Goal: Check status: Check status

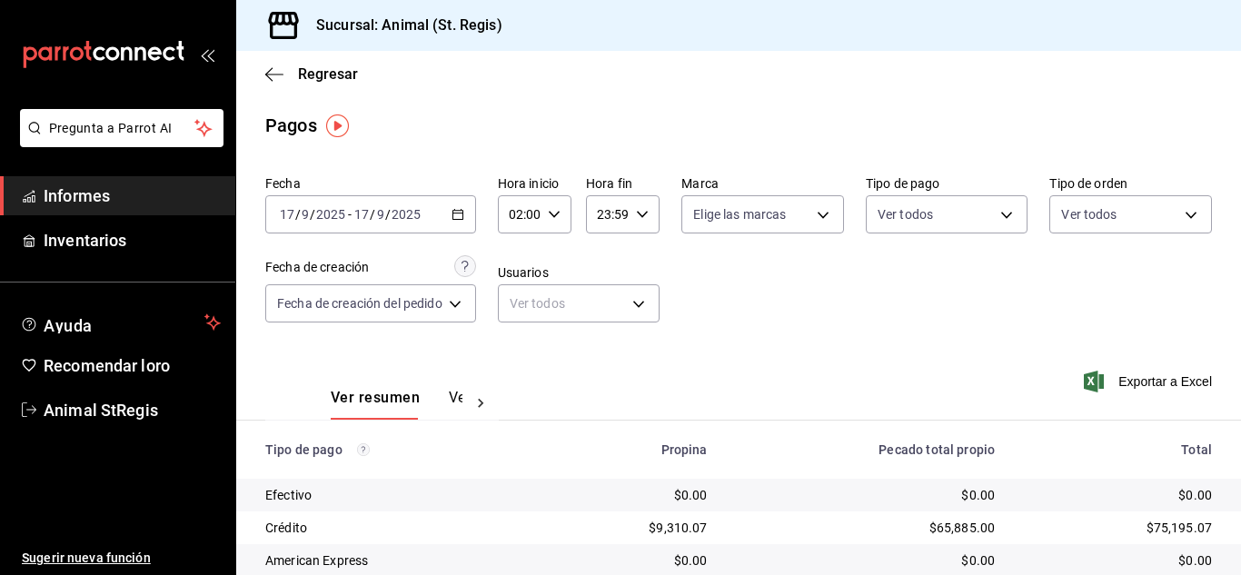
click at [553, 223] on div "02:00 Hora inicio" at bounding box center [535, 214] width 74 height 38
click at [513, 382] on font "07" at bounding box center [519, 384] width 15 height 15
type input "07:00"
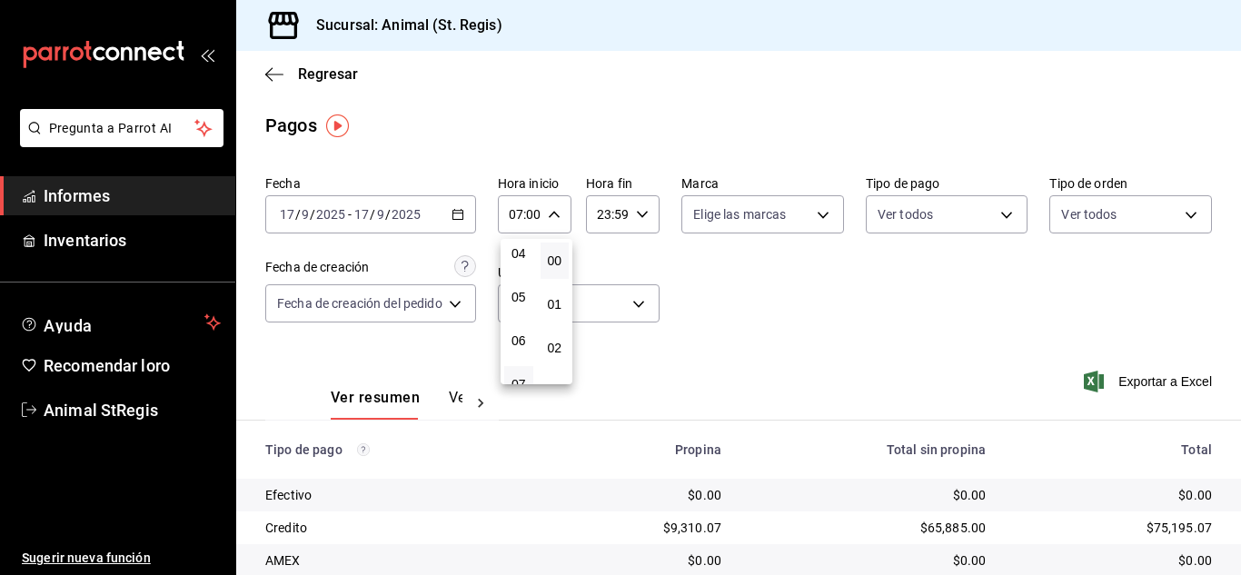
click at [798, 273] on div at bounding box center [620, 287] width 1241 height 575
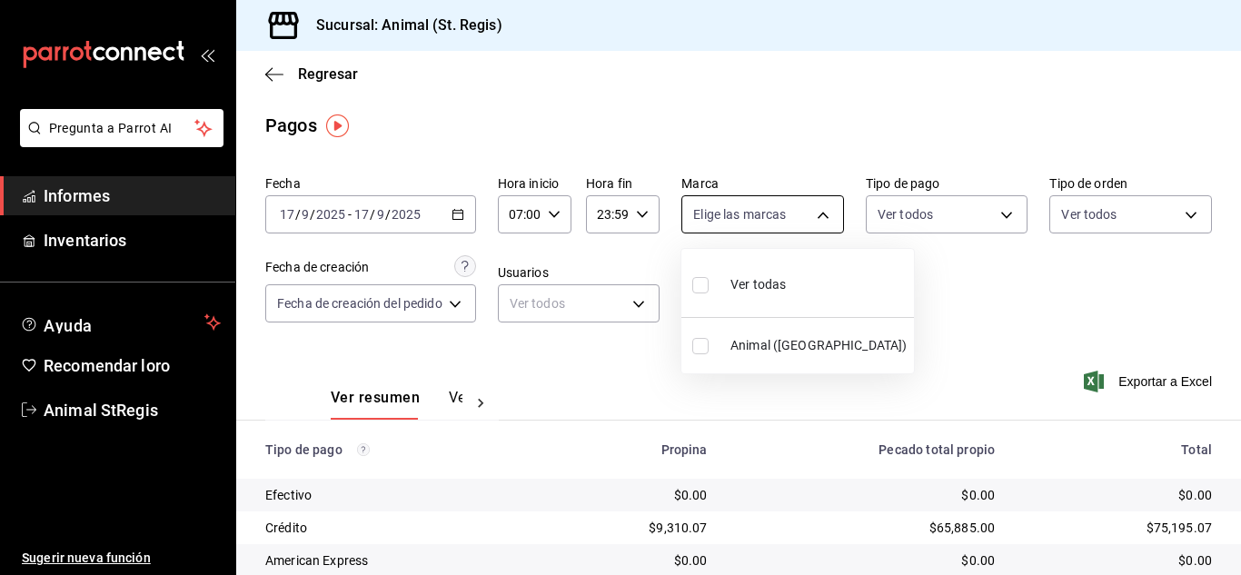
click at [759, 221] on body "Pregunta a Parrot AI Informes Inventarios Ayuda Recomendar loro Animal StRegis …" at bounding box center [620, 287] width 1241 height 575
click at [701, 289] on input "checkbox" at bounding box center [701, 285] width 16 height 16
checkbox input "true"
type input "3f39fcdc-c8c4-4fff-883a-47b345d9391c"
checkbox input "true"
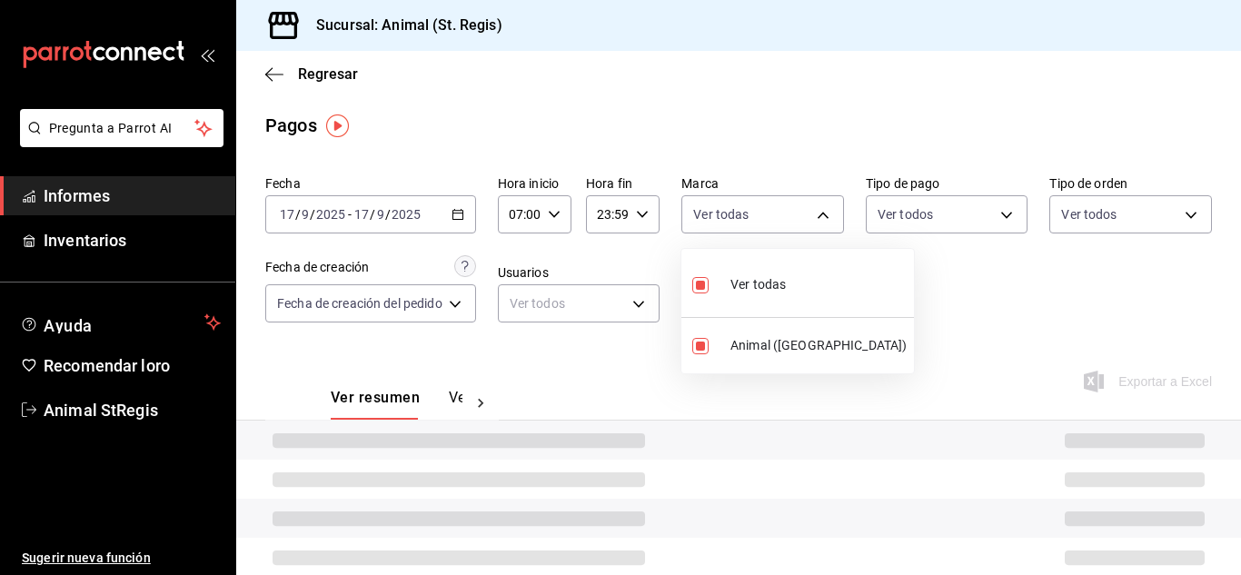
drag, startPoint x: 1026, startPoint y: 296, endPoint x: 936, endPoint y: 195, distance: 135.2
click at [1026, 295] on div at bounding box center [620, 287] width 1241 height 575
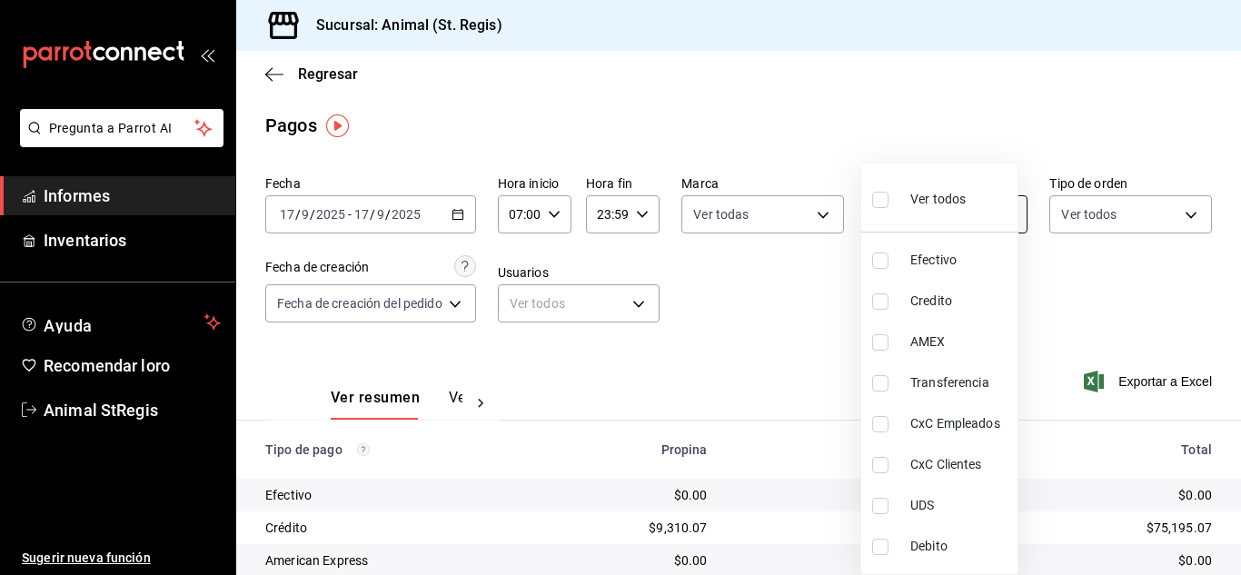
click at [936, 210] on body "Pregunta a Parrot AI Informes Inventarios Ayuda Recomendar loro Animal StRegis …" at bounding box center [620, 287] width 1241 height 575
click at [883, 207] on input "checkbox" at bounding box center [880, 200] width 16 height 16
checkbox input "true"
type input "5a0f3365-d715-4940-adc4-656debb7822a,fc07b02b-84a7-4dba-9bff-98bba82b1290,ff2b0…"
checkbox input "true"
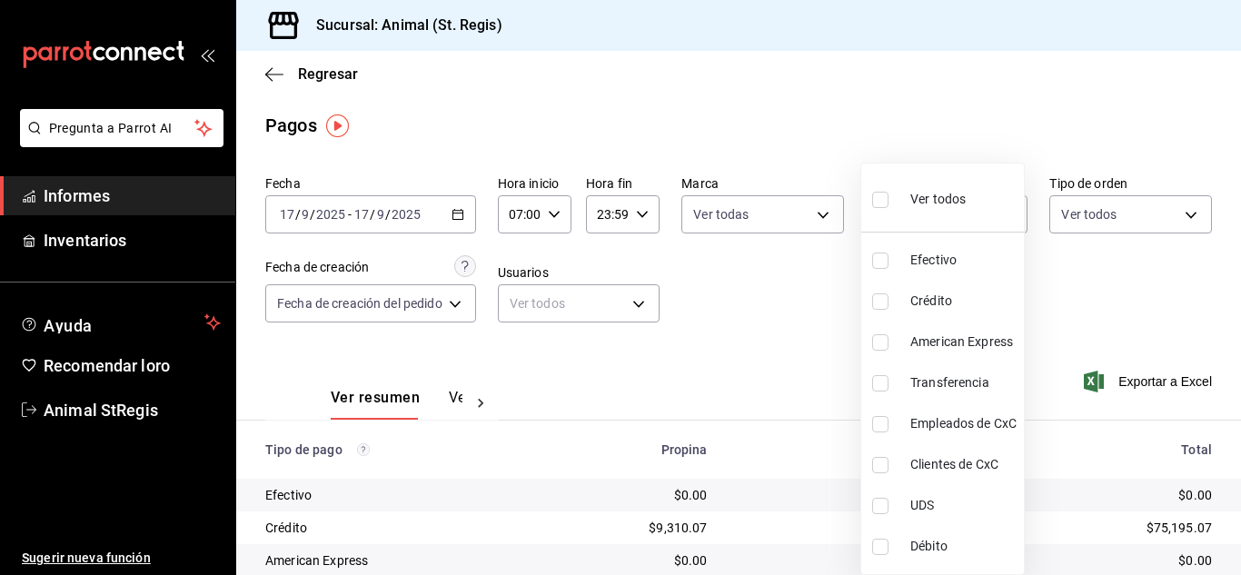
checkbox input "true"
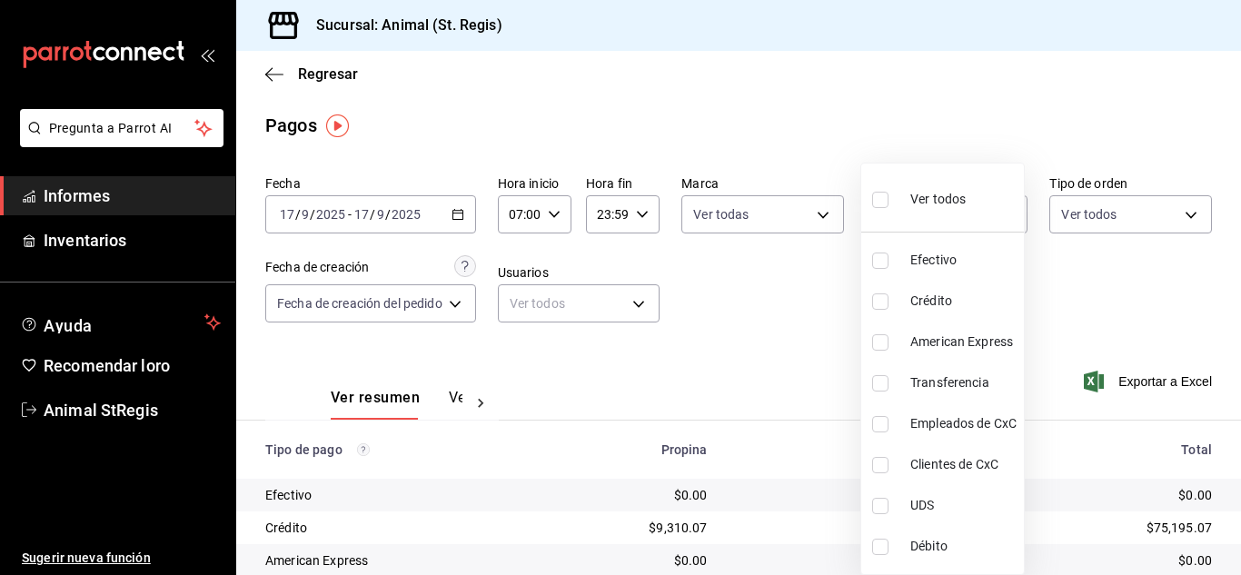
checkbox input "true"
click at [855, 145] on div at bounding box center [620, 287] width 1241 height 575
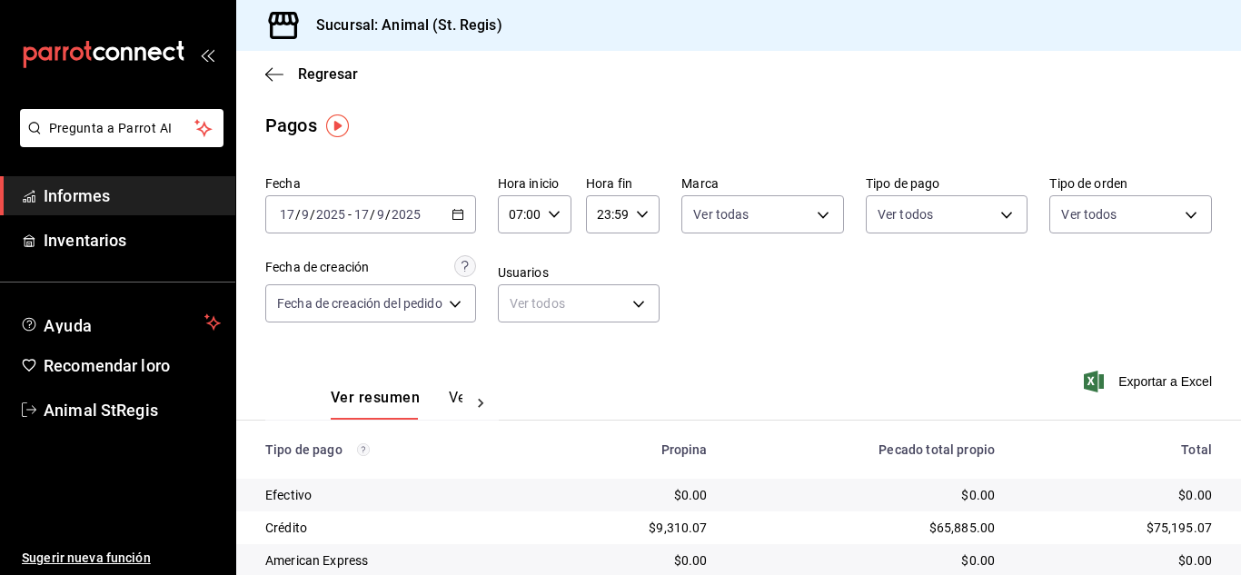
click at [914, 142] on div "Ver todos Efectivo Crédito American Express Transferencia Empleados de CxC Clie…" at bounding box center [620, 287] width 1241 height 575
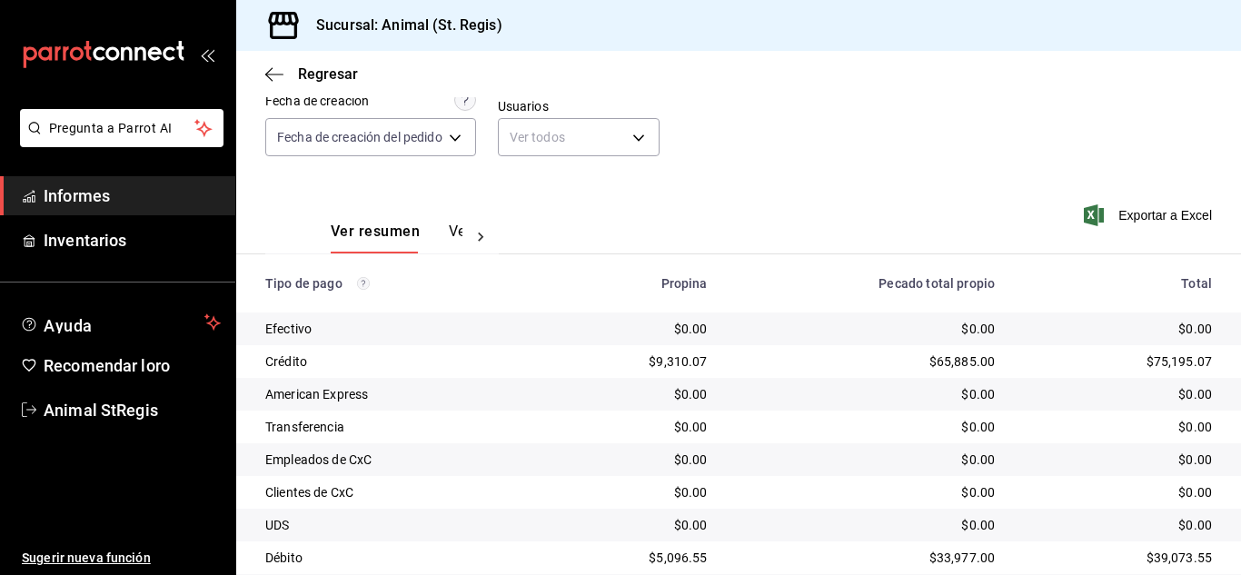
scroll to position [228, 0]
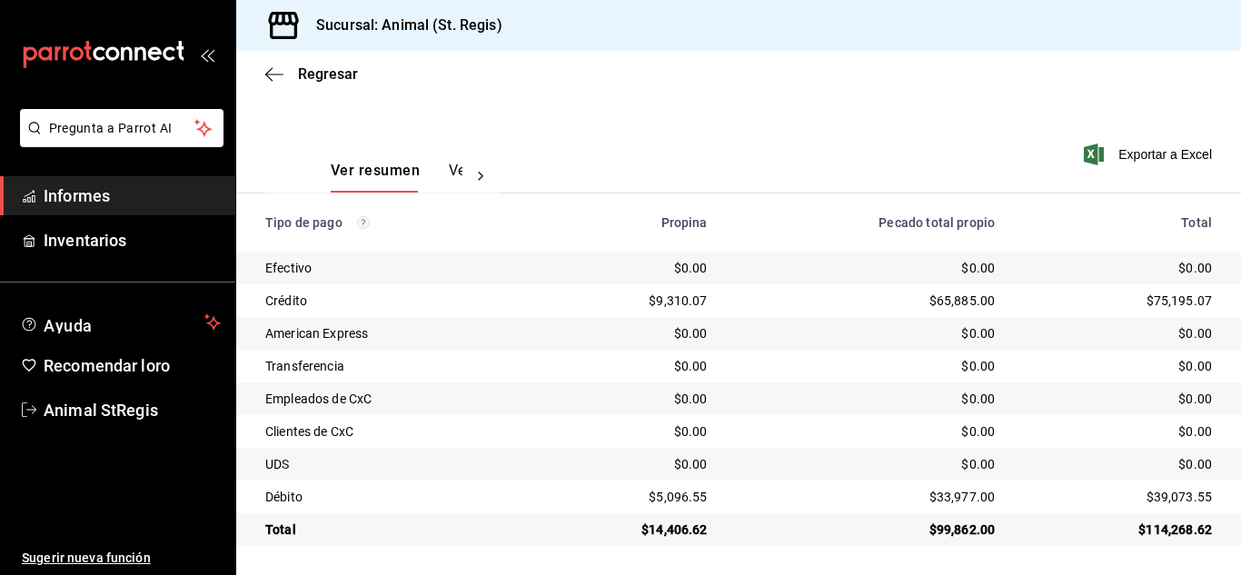
click at [739, 107] on div "Fecha 2025-09-17 17 / 9 / 2025 - 2025-09-17 17 / 9 / 2025 Hora inicio 07:00 Hor…" at bounding box center [738, 29] width 947 height 176
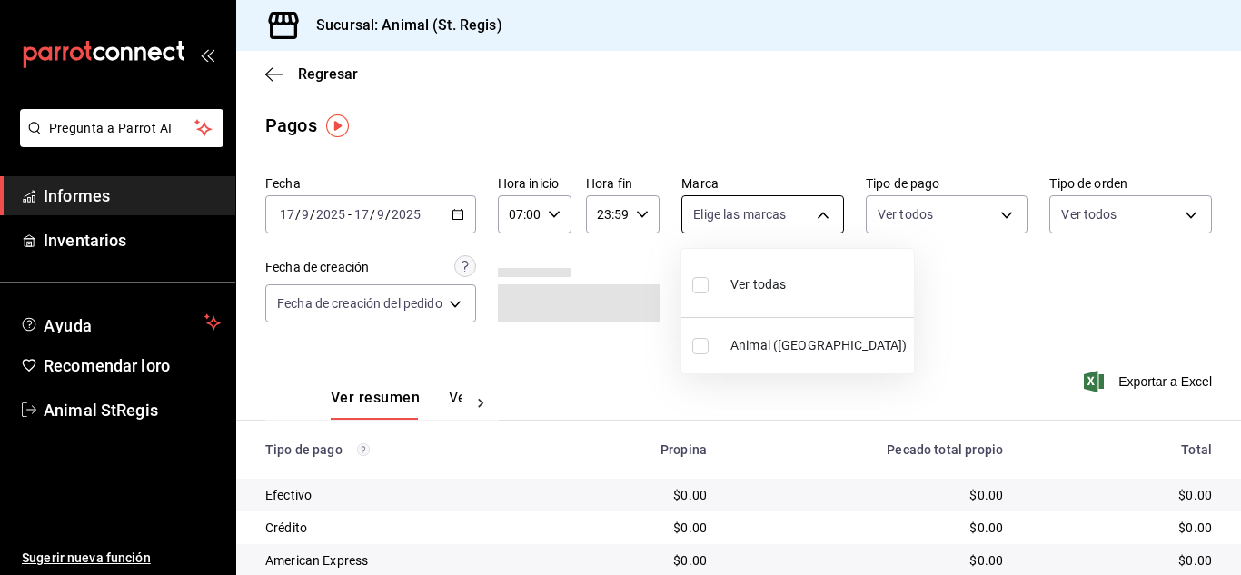
click at [740, 204] on body "Pregunta a Parrot AI Informes Inventarios Ayuda Recomendar loro Animal StRegis …" at bounding box center [620, 287] width 1241 height 575
drag, startPoint x: 699, startPoint y: 285, endPoint x: 986, endPoint y: 325, distance: 290.0
click at [700, 285] on input "checkbox" at bounding box center [701, 285] width 16 height 16
checkbox input "true"
type input "3f39fcdc-c8c4-4fff-883a-47b345d9391c"
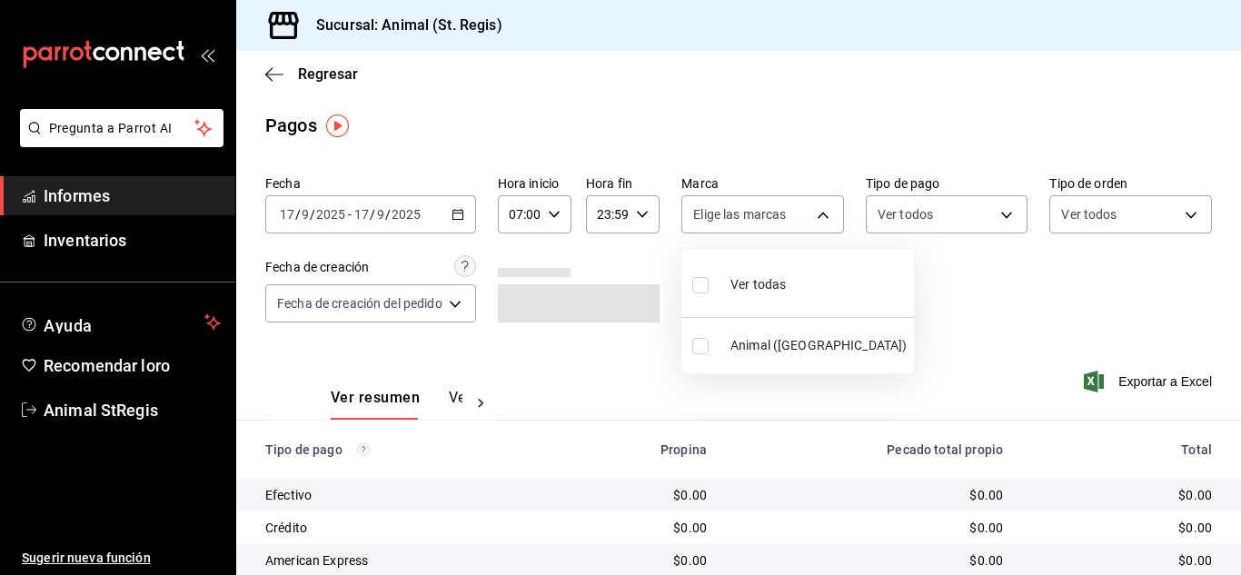
checkbox input "true"
drag, startPoint x: 1009, startPoint y: 288, endPoint x: 950, endPoint y: 245, distance: 72.9
click at [1006, 288] on div at bounding box center [620, 287] width 1241 height 575
click at [942, 189] on div "Ver todos" at bounding box center [947, 210] width 163 height 45
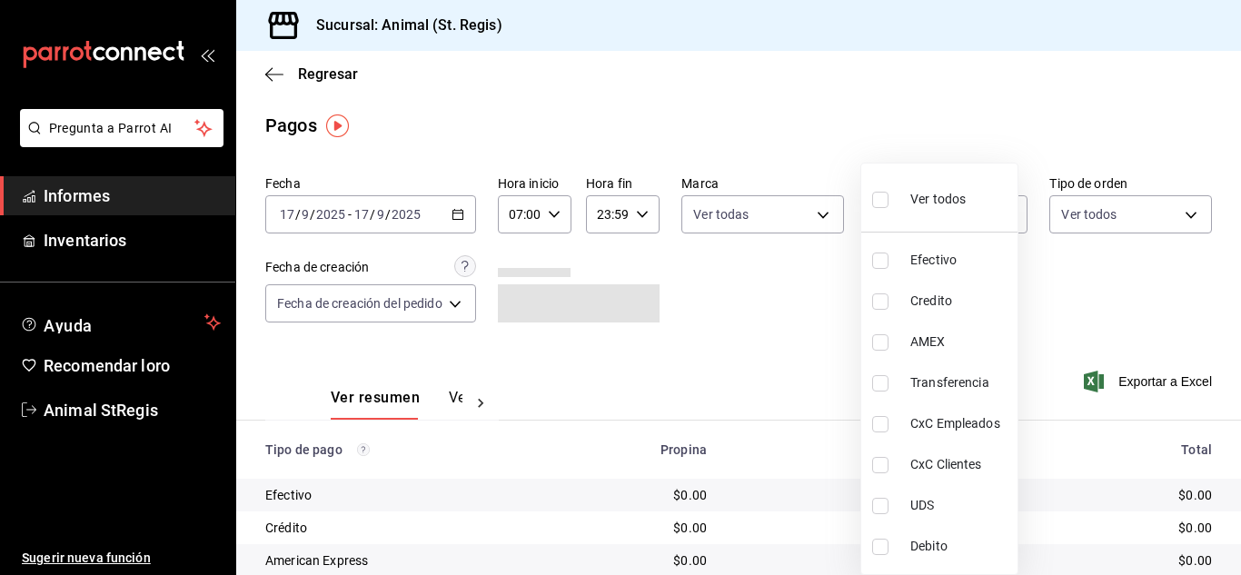
click at [940, 227] on body "Pregunta a Parrot AI Informes Inventarios Ayuda Recomendar loro Animal StRegis …" at bounding box center [620, 287] width 1241 height 575
click at [885, 204] on input "checkbox" at bounding box center [880, 200] width 16 height 16
checkbox input "true"
type input "5a0f3365-d715-4940-adc4-656debb7822a,fc07b02b-84a7-4dba-9bff-98bba82b1290,ff2b0…"
checkbox input "true"
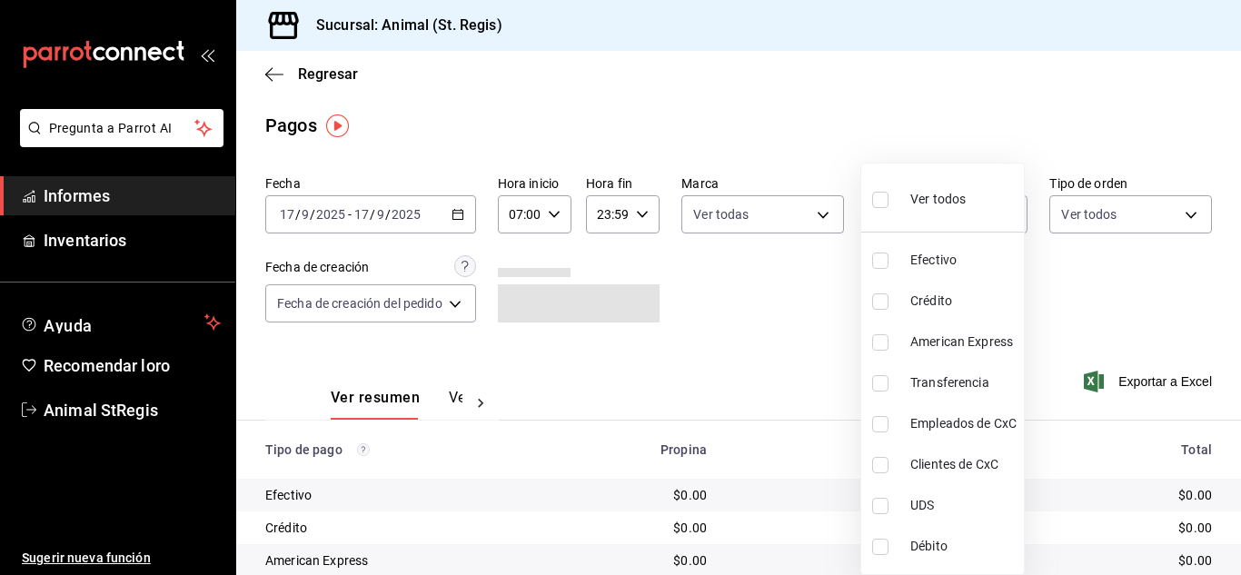
checkbox input "true"
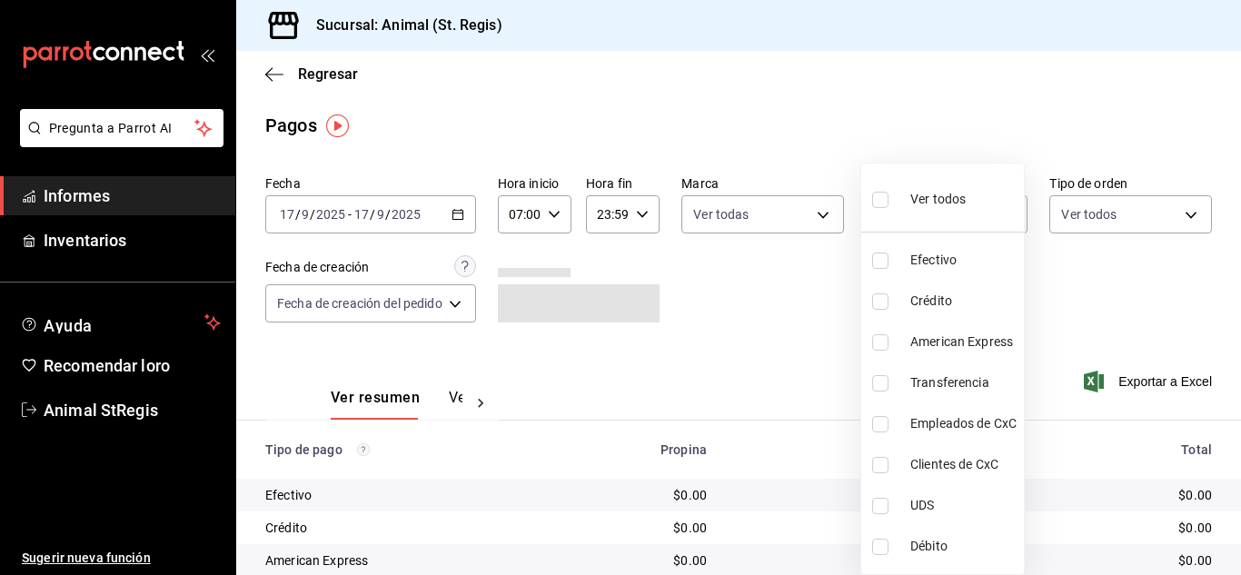
checkbox input "true"
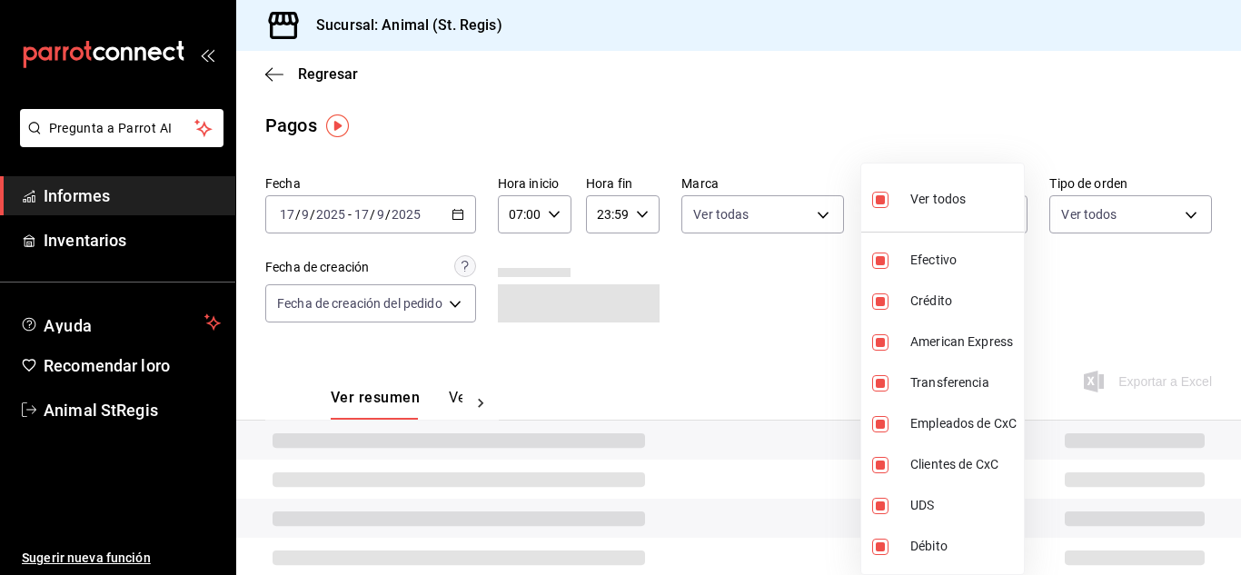
click at [822, 120] on div at bounding box center [620, 287] width 1241 height 575
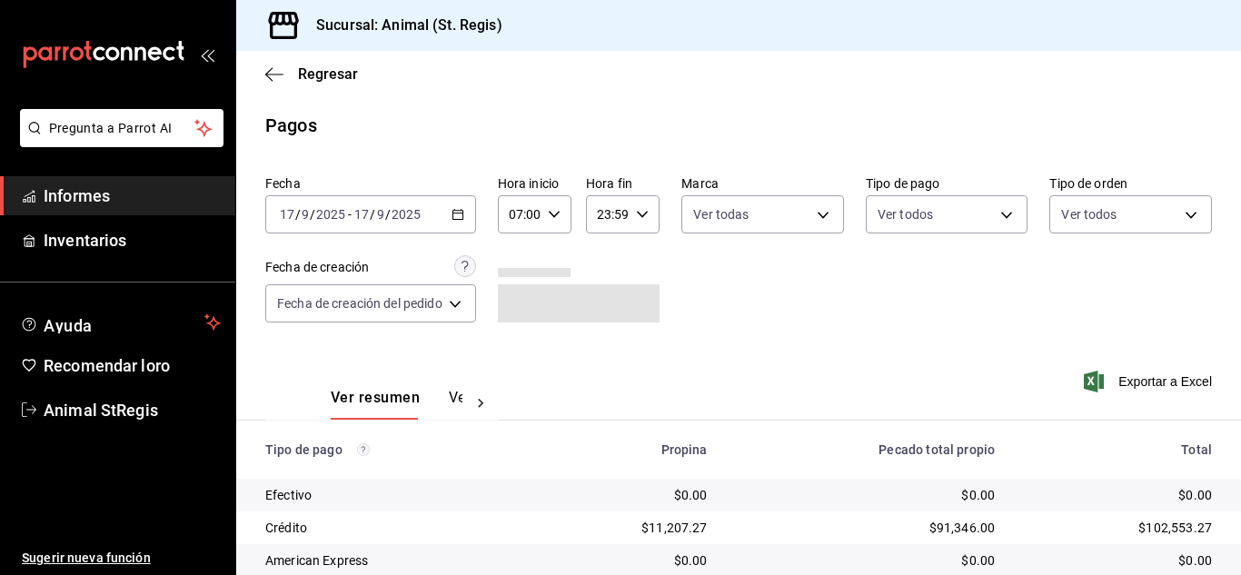
scroll to position [228, 0]
